Goal: Find contact information: Find contact information

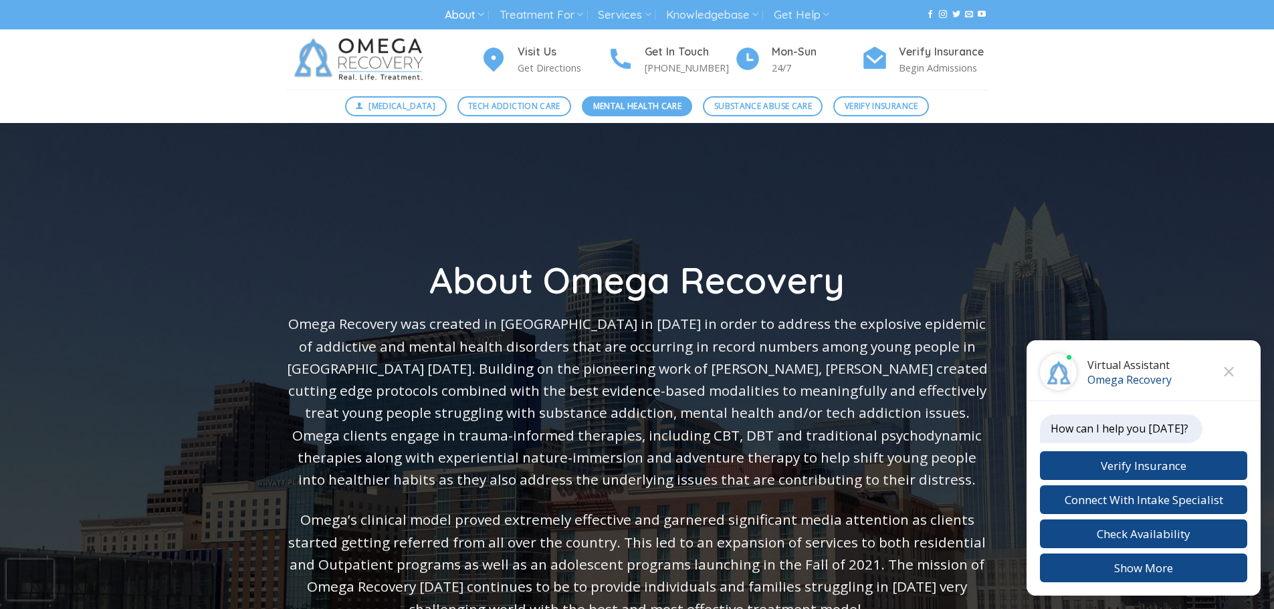
click at [642, 102] on span "Mental Health Care" at bounding box center [637, 106] width 88 height 13
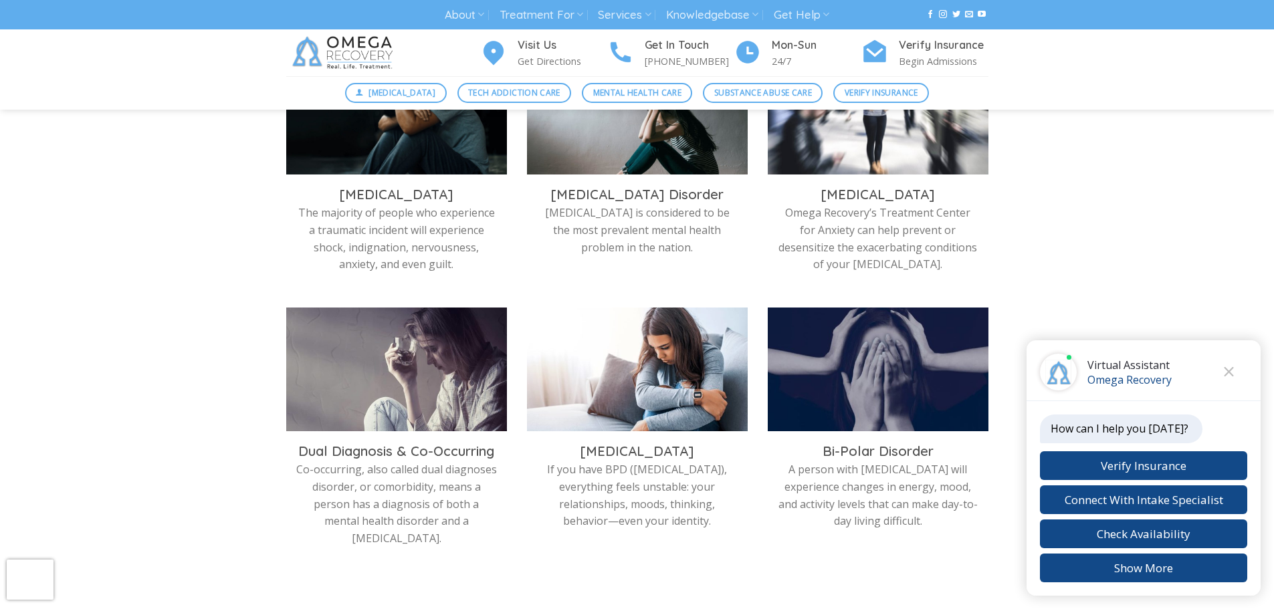
scroll to position [519, 0]
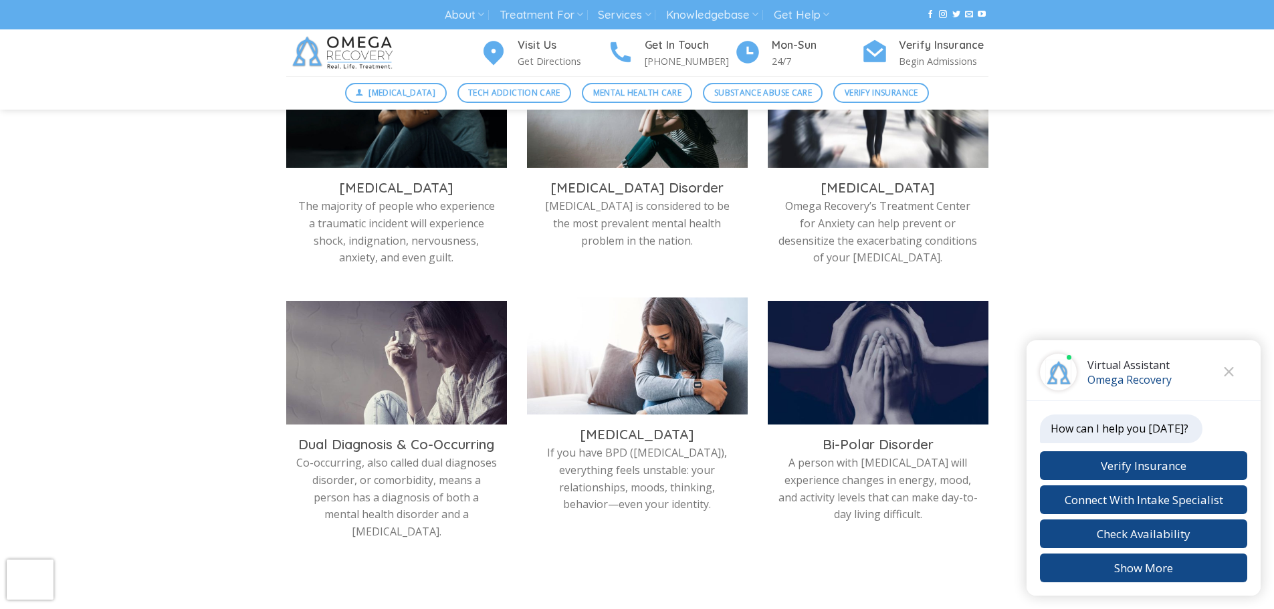
click at [687, 475] on p "If you have BPD (Borderline Personality Disorder), everything feels unstable: y…" at bounding box center [637, 479] width 201 height 68
click at [685, 390] on img at bounding box center [637, 360] width 221 height 124
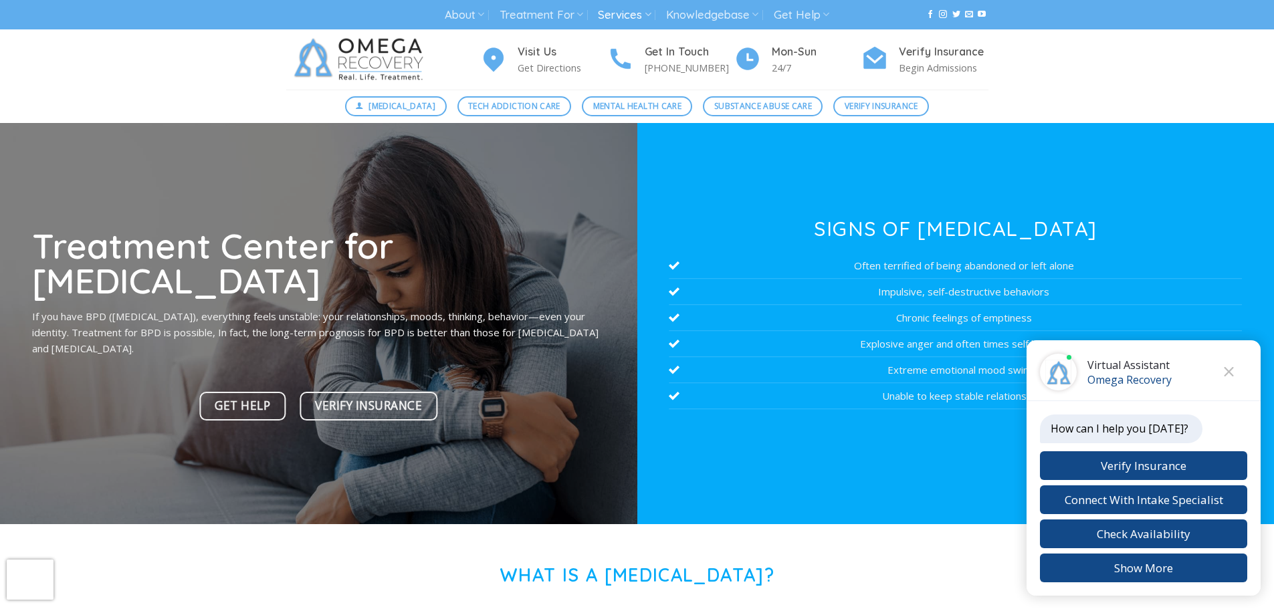
click at [640, 20] on link "Services" at bounding box center [624, 15] width 53 height 25
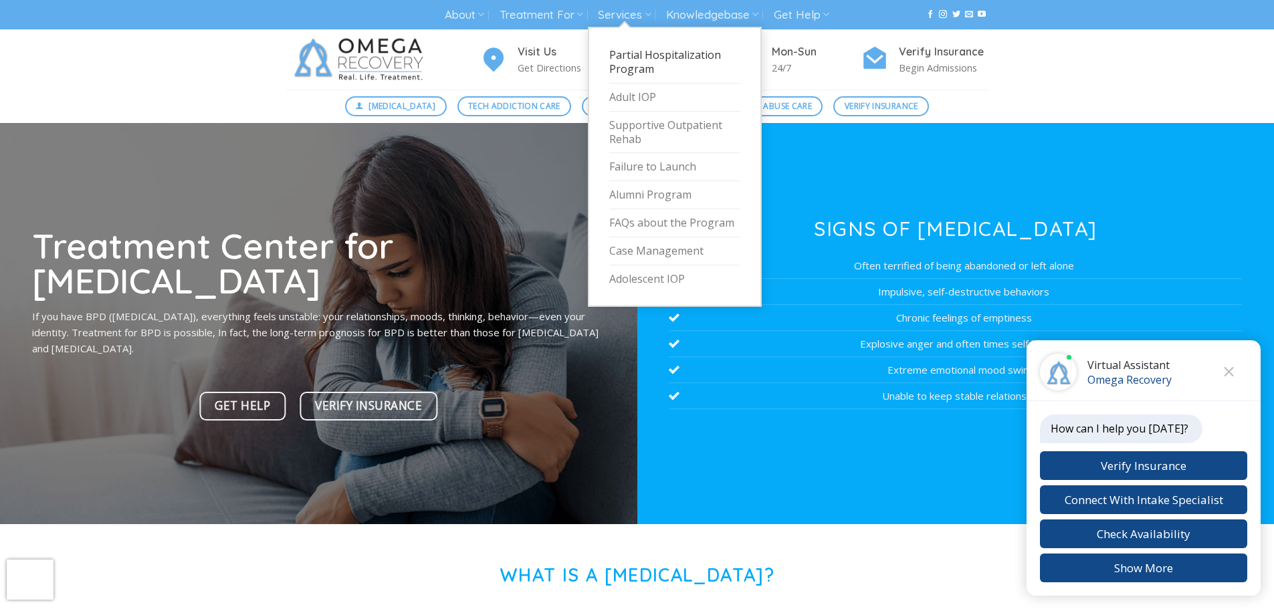
click at [670, 55] on link "Partial Hospitalization Program" at bounding box center [674, 62] width 131 height 42
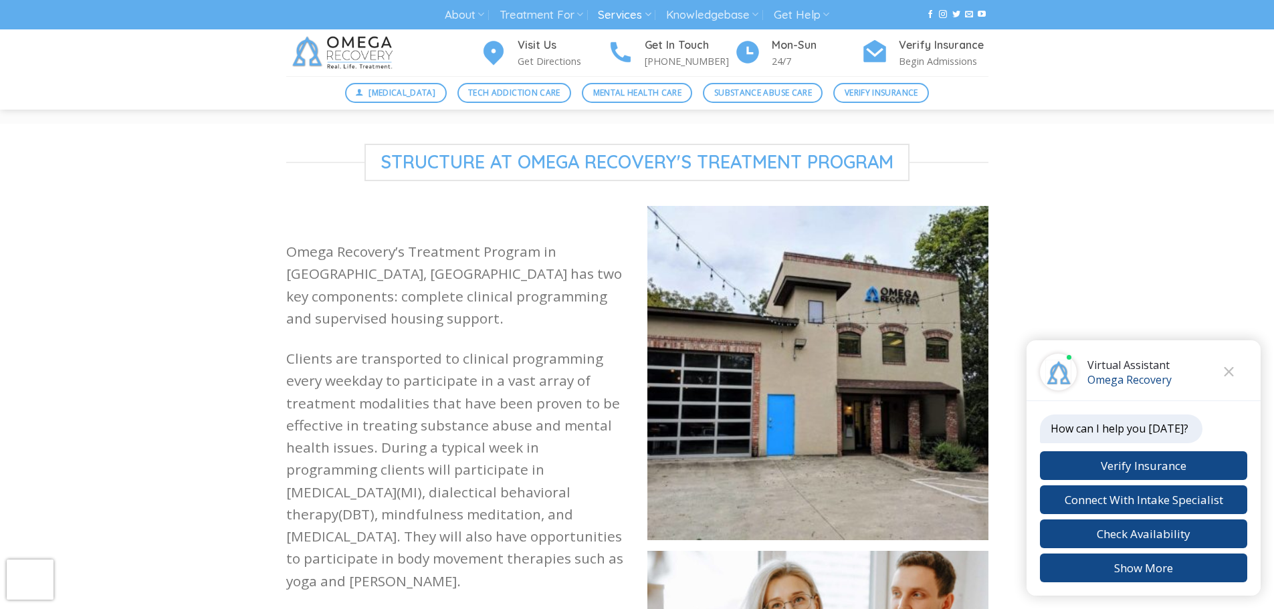
scroll to position [1108, 0]
click at [794, 388] on img at bounding box center [817, 372] width 341 height 334
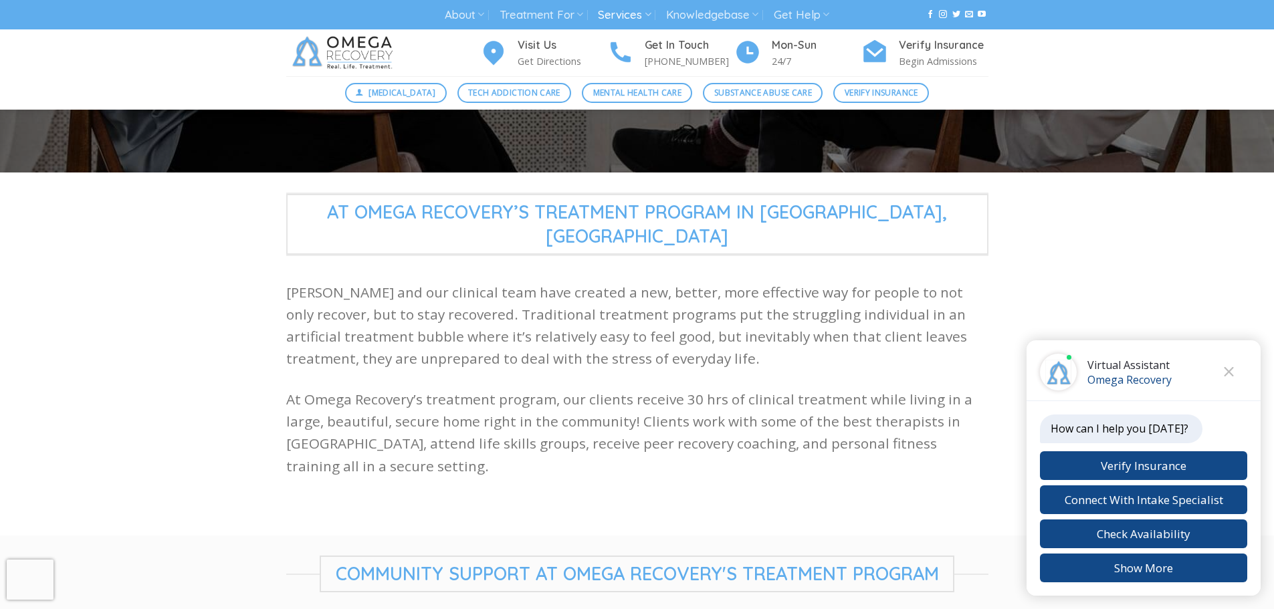
scroll to position [0, 0]
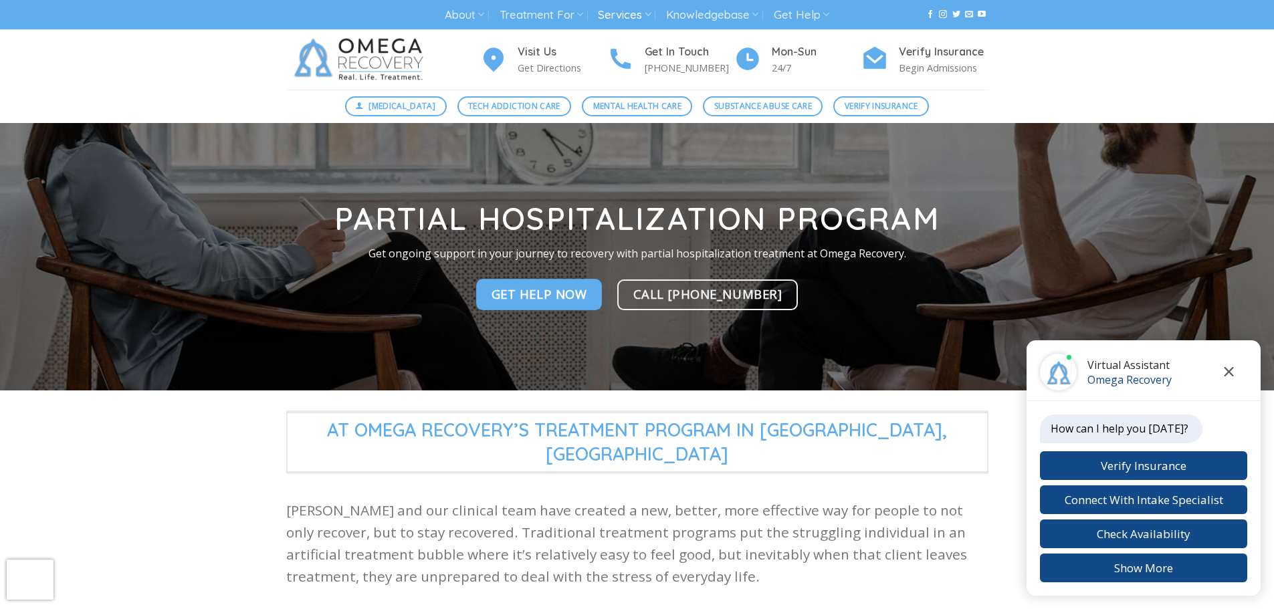
click at [1230, 372] on icon "Close chat" at bounding box center [1228, 371] width 9 height 9
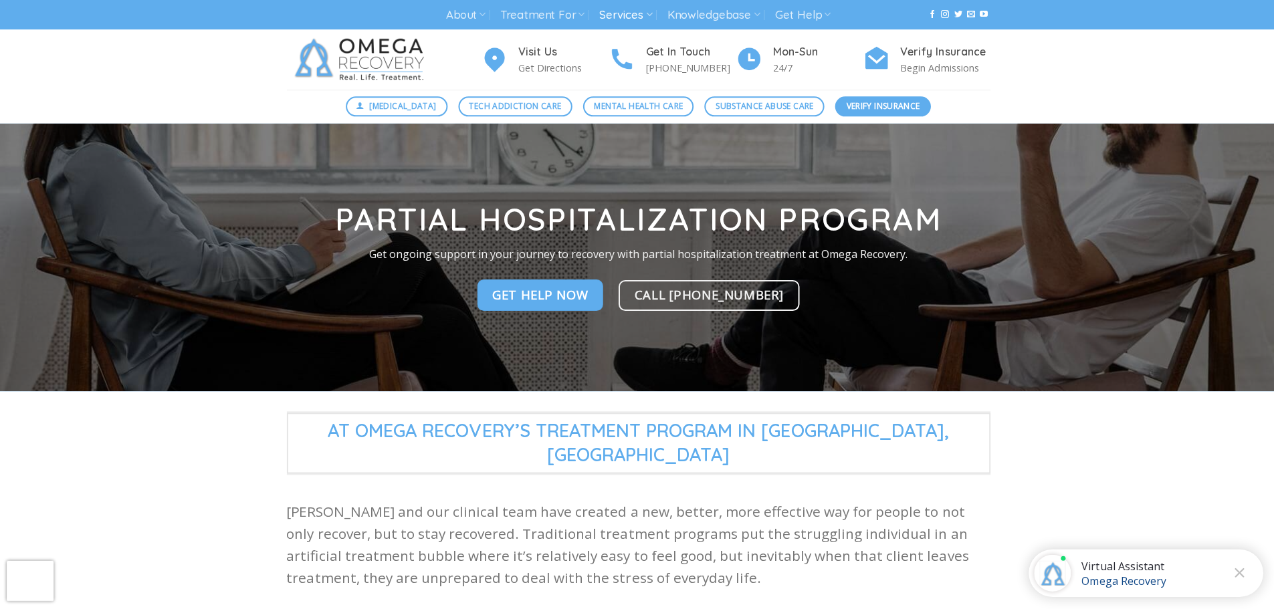
click at [894, 108] on span "Verify Insurance" at bounding box center [881, 106] width 74 height 13
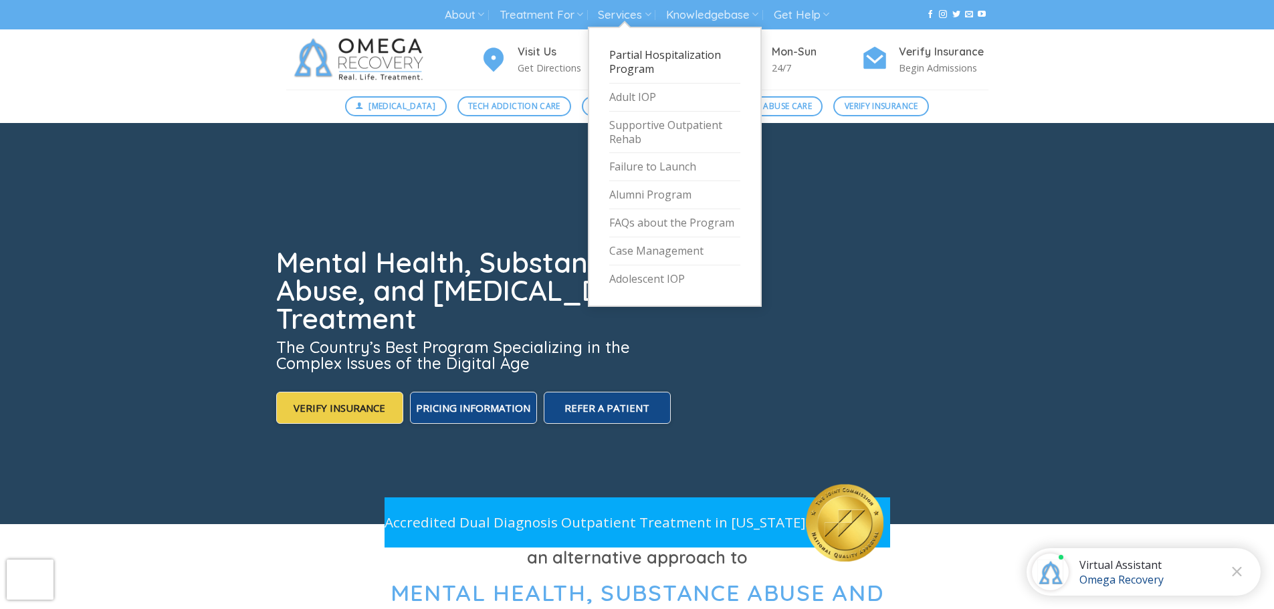
click at [619, 62] on link "Partial Hospitalization Program" at bounding box center [674, 62] width 131 height 42
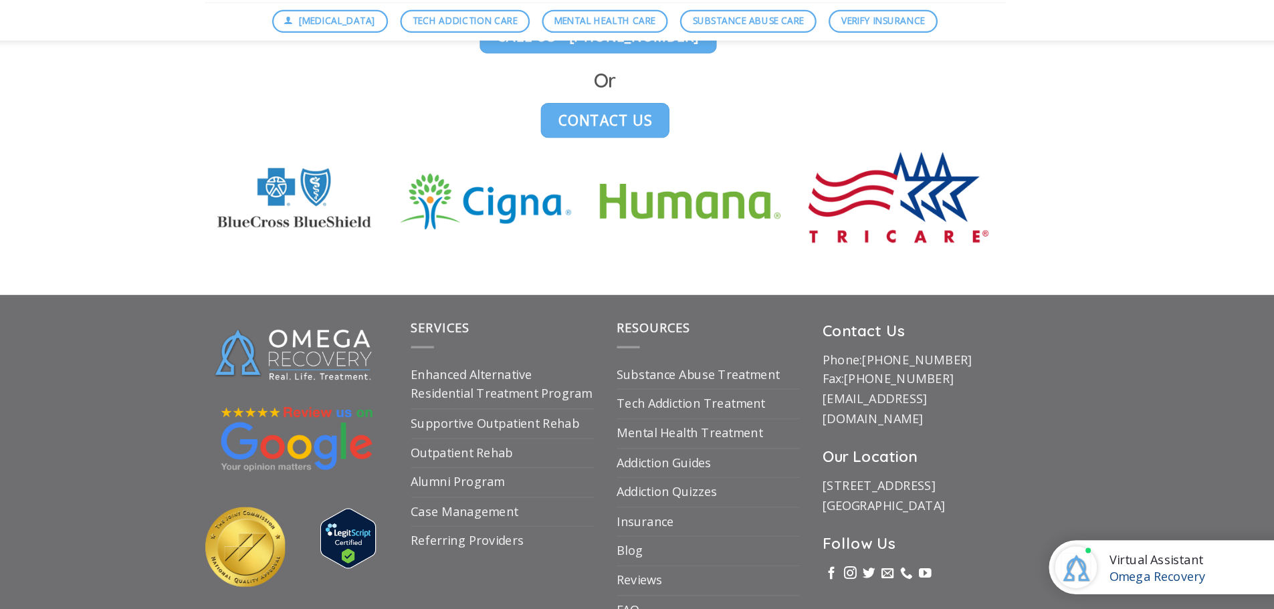
scroll to position [3789, 0]
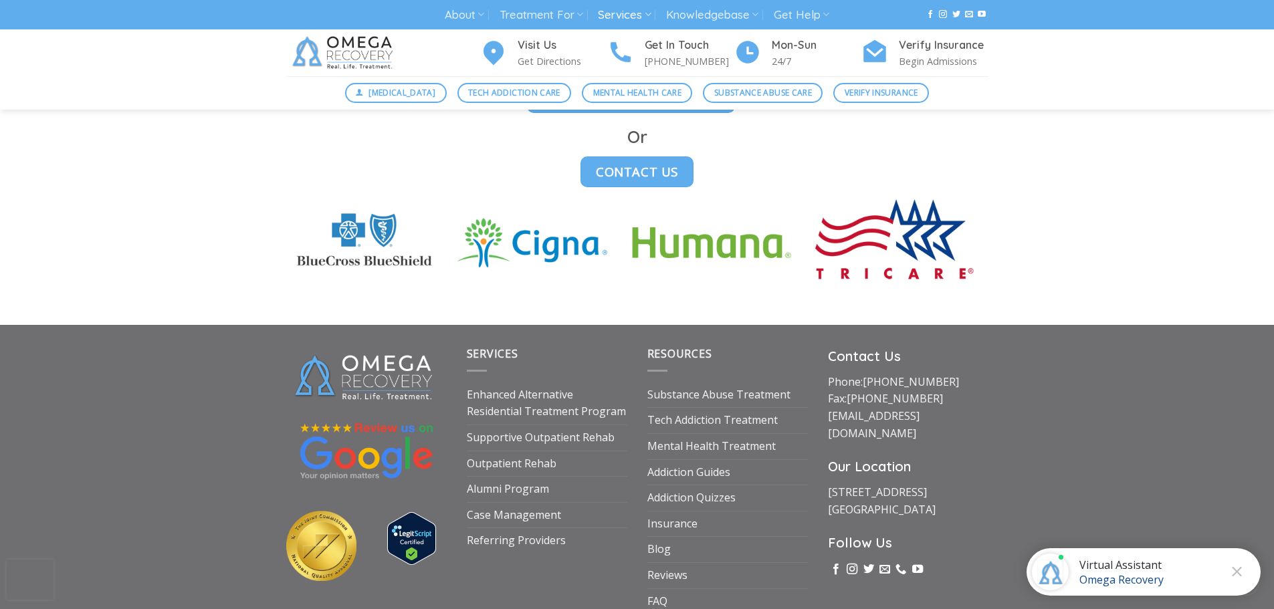
scroll to position [3789, 0]
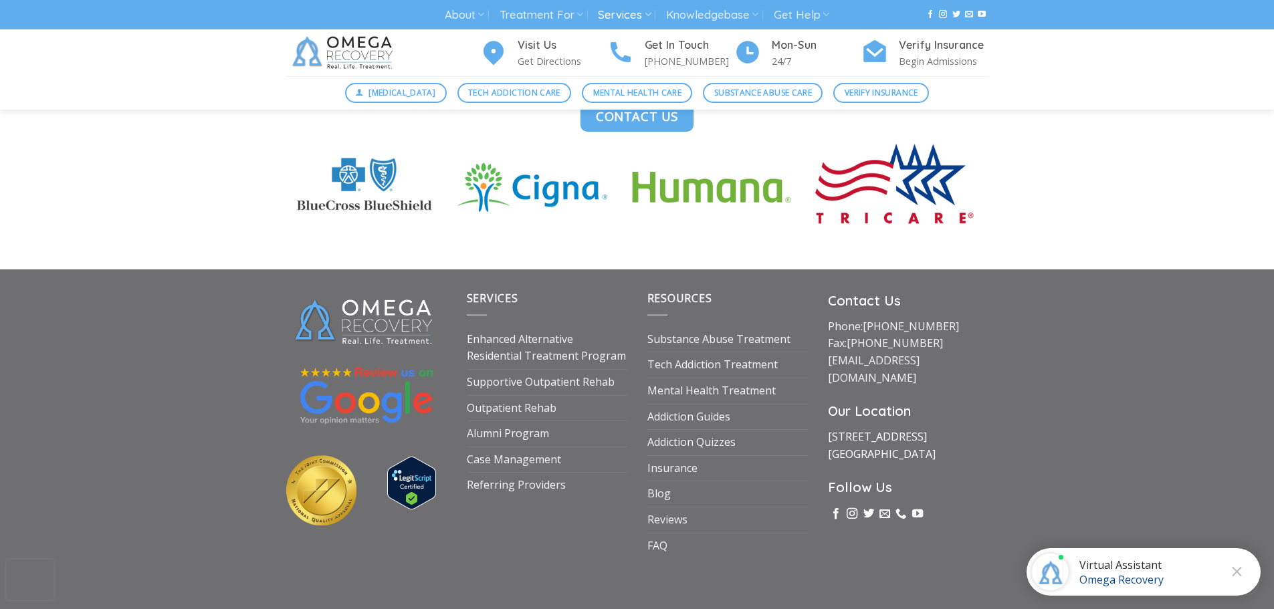
drag, startPoint x: 925, startPoint y: 376, endPoint x: 886, endPoint y: 372, distance: 39.6
drag, startPoint x: 886, startPoint y: 372, endPoint x: 825, endPoint y: 372, distance: 60.8
click at [825, 372] on div "Contact Us Phone: [PHONE_NUMBER] Fax: [PHONE_NUMBER] [EMAIL_ADDRESS][DOMAIN_NAM…" at bounding box center [908, 424] width 181 height 268
drag, startPoint x: 825, startPoint y: 372, endPoint x: 919, endPoint y: 394, distance: 96.8
click at [919, 394] on div "Contact Us Phone: [PHONE_NUMBER] Fax: [PHONE_NUMBER] [EMAIL_ADDRESS][DOMAIN_NAM…" at bounding box center [908, 424] width 181 height 268
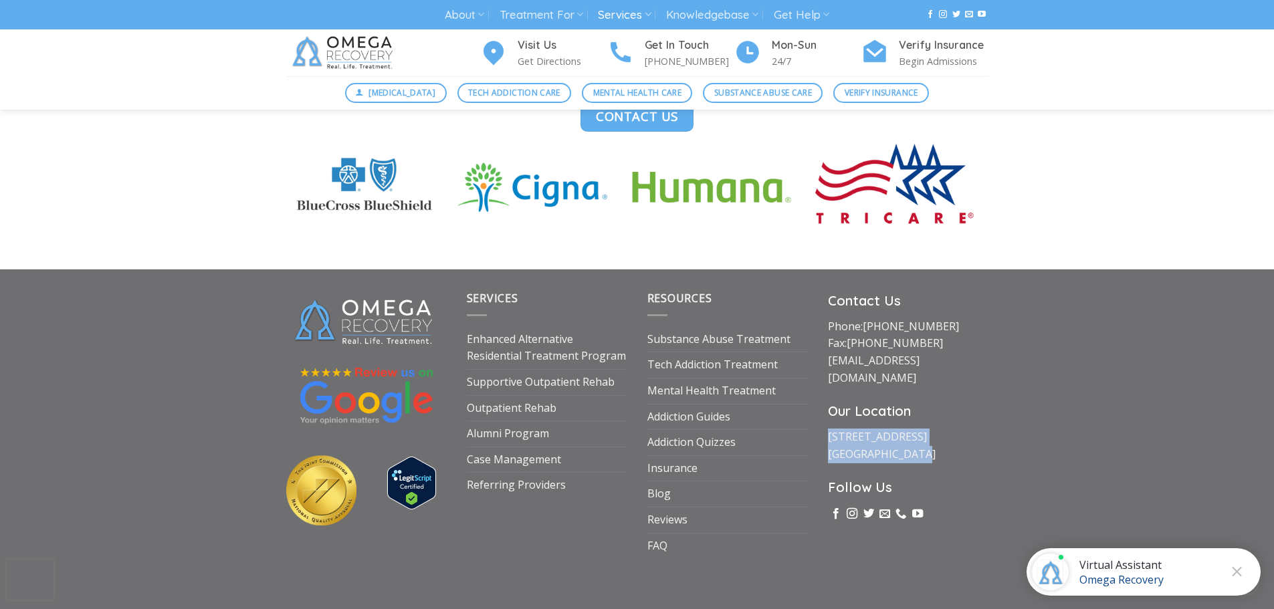
copy link "[STREET_ADDRESS]"
